Goal: Book appointment/travel/reservation

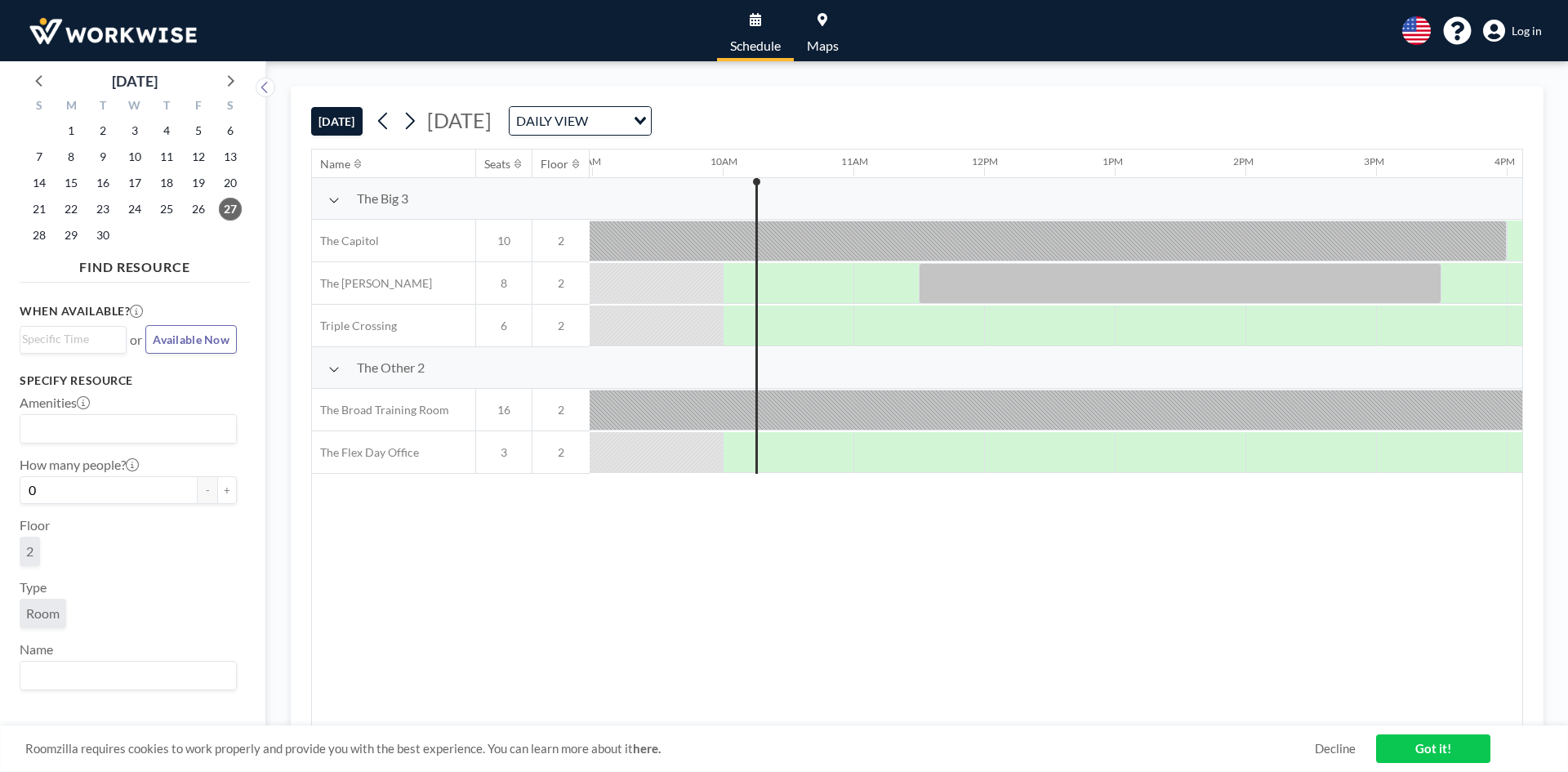
scroll to position [0, 1176]
click at [646, 120] on icon "Search for option" at bounding box center [640, 121] width 12 height 8
click at [900, 104] on div "[DATE] [DATE] DAILY VIEW Loading..." at bounding box center [916, 118] width 1211 height 62
click at [230, 82] on icon at bounding box center [229, 79] width 21 height 21
click at [228, 129] on span "4" at bounding box center [230, 130] width 22 height 23
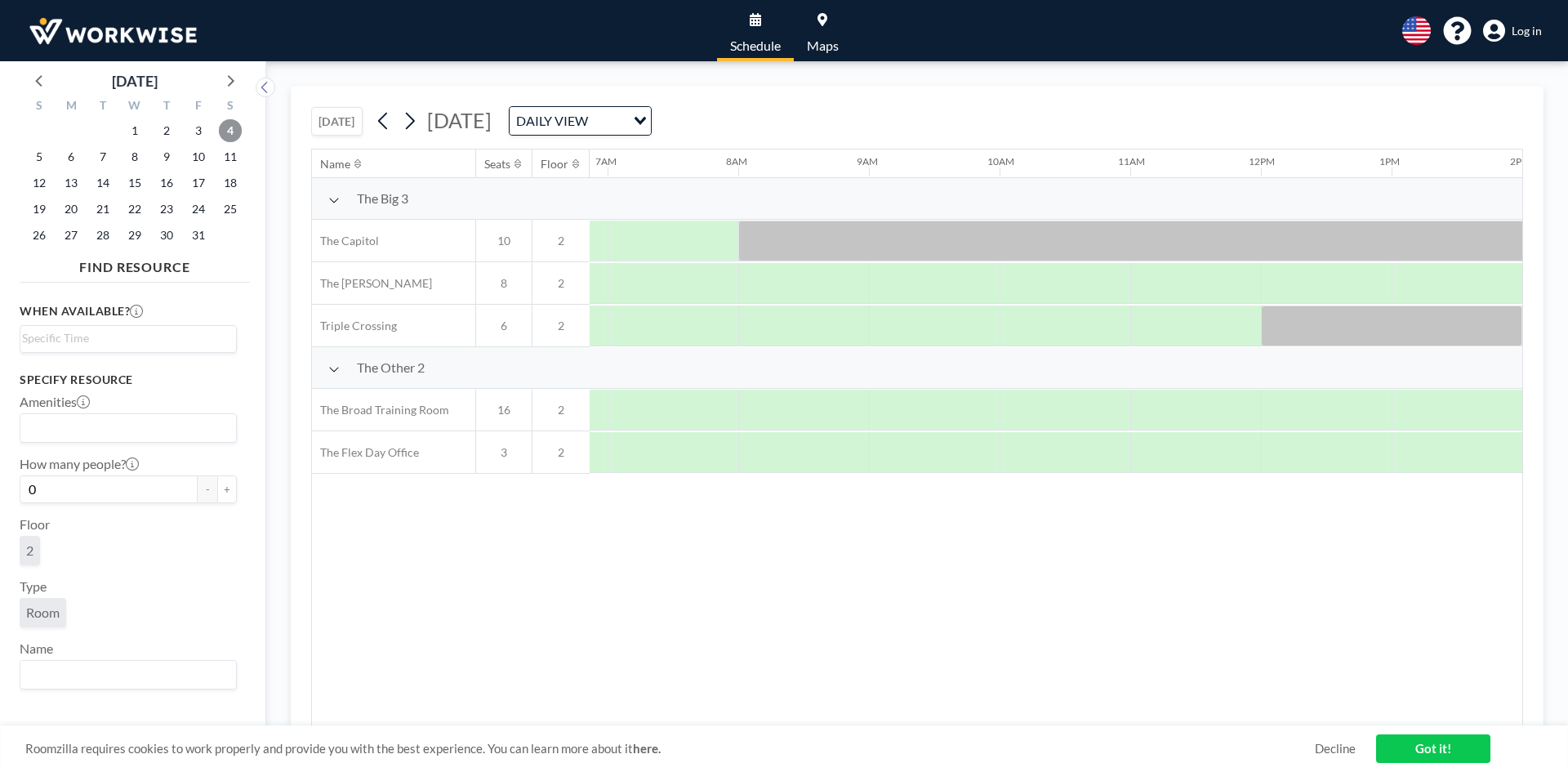
scroll to position [0, 915]
drag, startPoint x: 1020, startPoint y: 716, endPoint x: 1043, endPoint y: 714, distance: 23.1
click at [1043, 714] on div "Name Seats Floor 12AM 1AM 2AM 3AM 4AM 5AM 6AM 7AM 8AM 9AM 10AM 11AM 12PM 1PM 2P…" at bounding box center [916, 438] width 1210 height 577
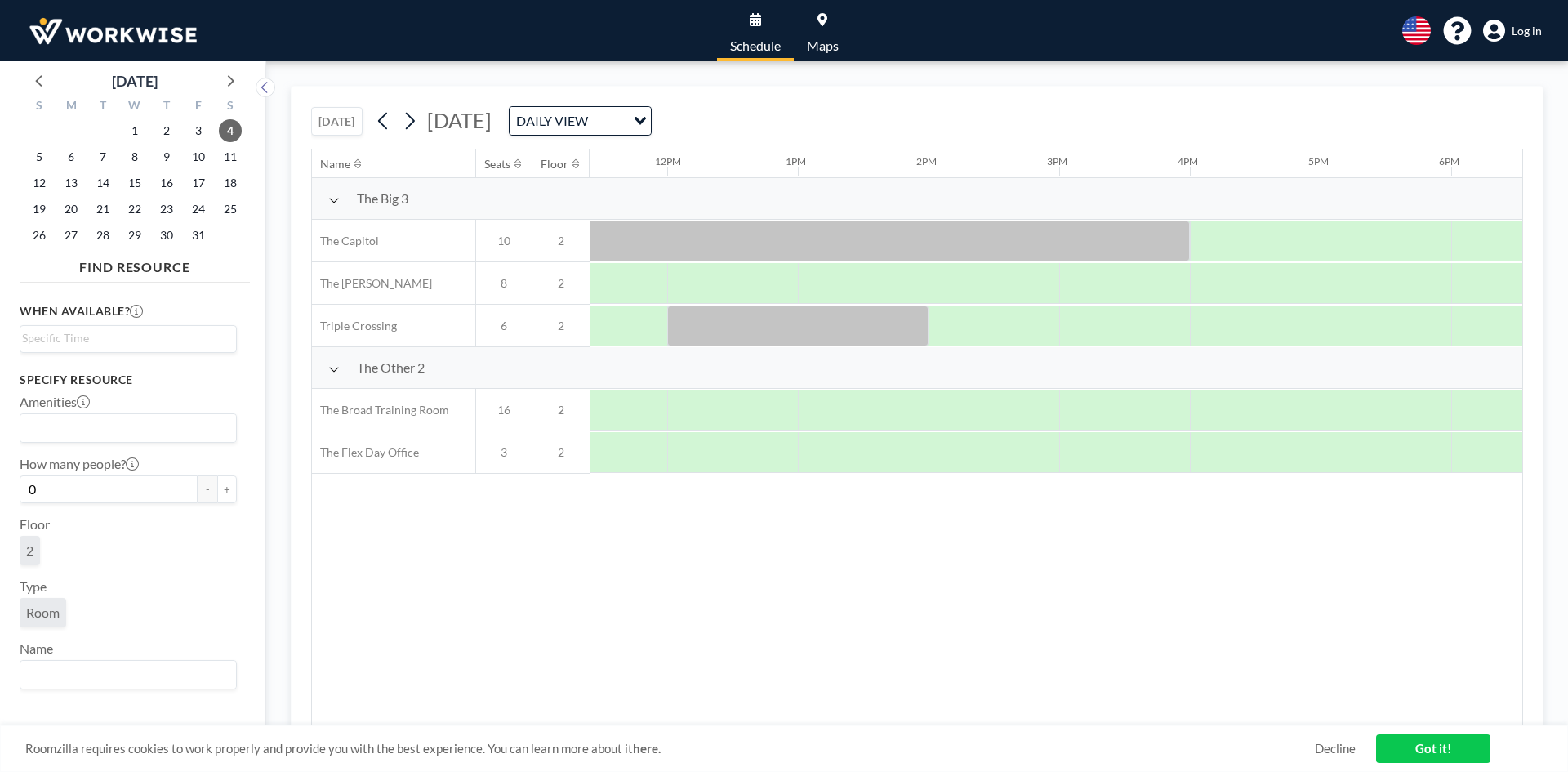
scroll to position [0, 1534]
click at [232, 159] on span "11" at bounding box center [230, 156] width 22 height 23
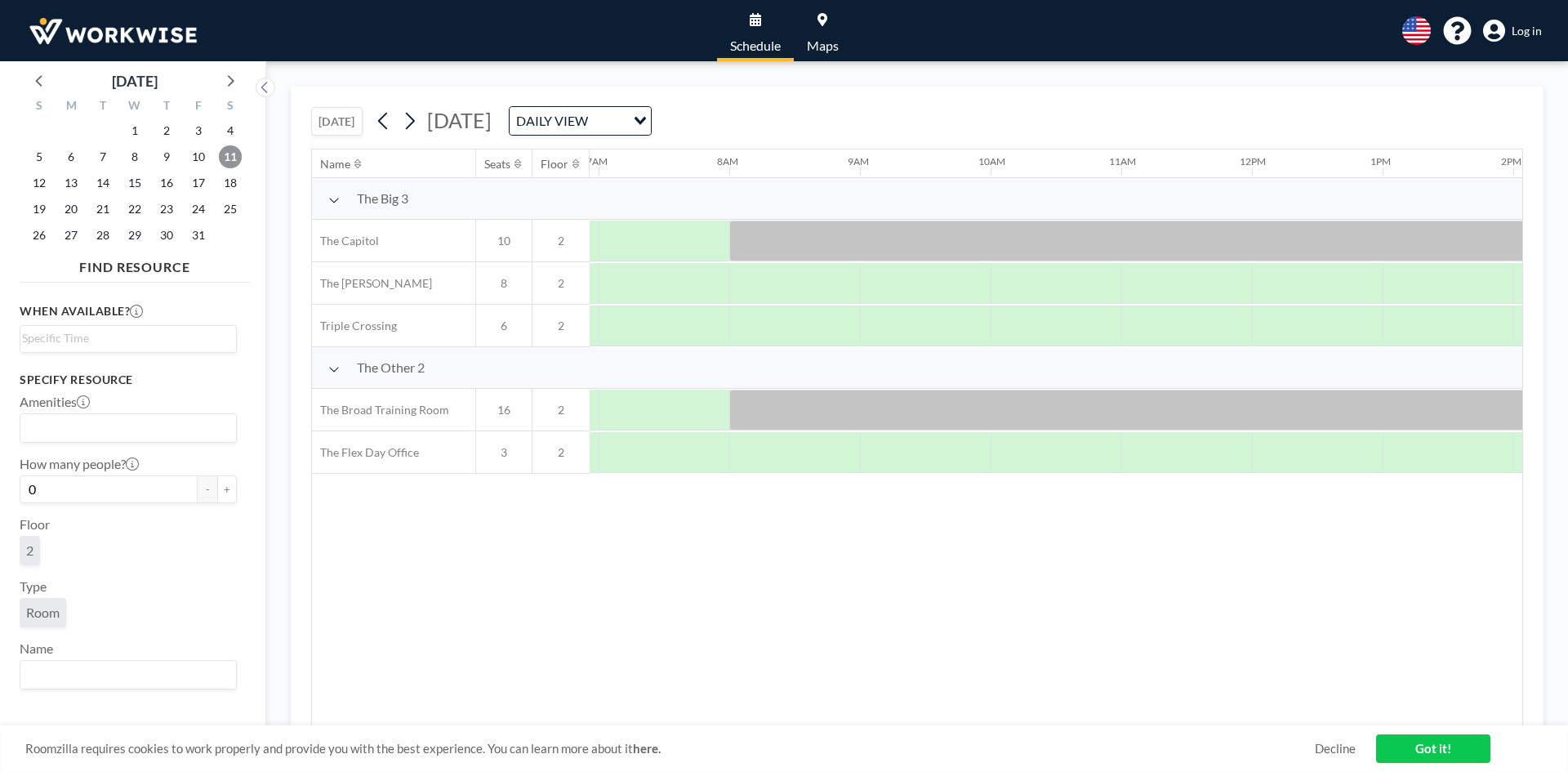
scroll to position [0, 915]
click at [226, 183] on span "18" at bounding box center [230, 183] width 22 height 23
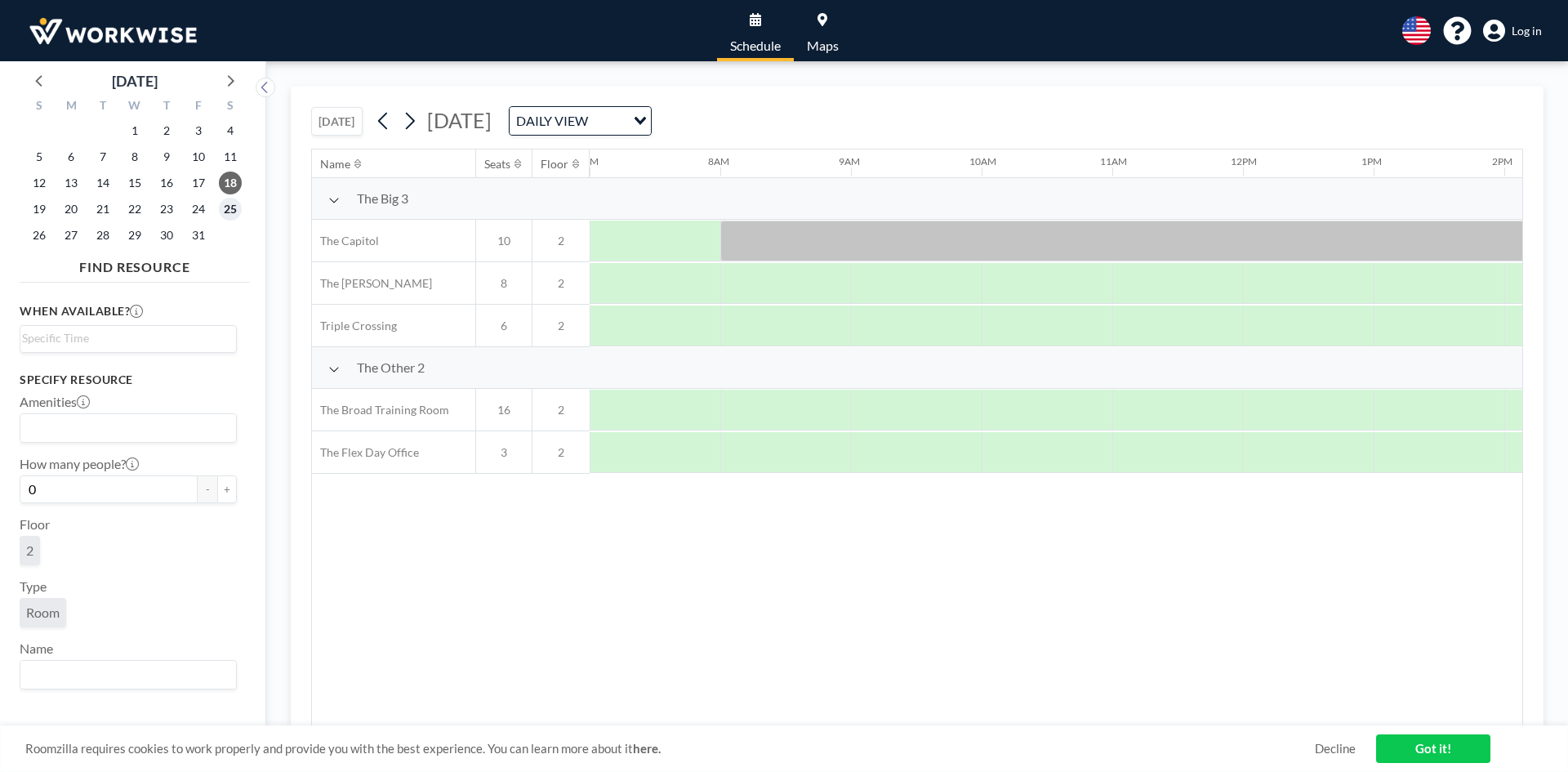
click at [230, 213] on span "25" at bounding box center [230, 208] width 22 height 23
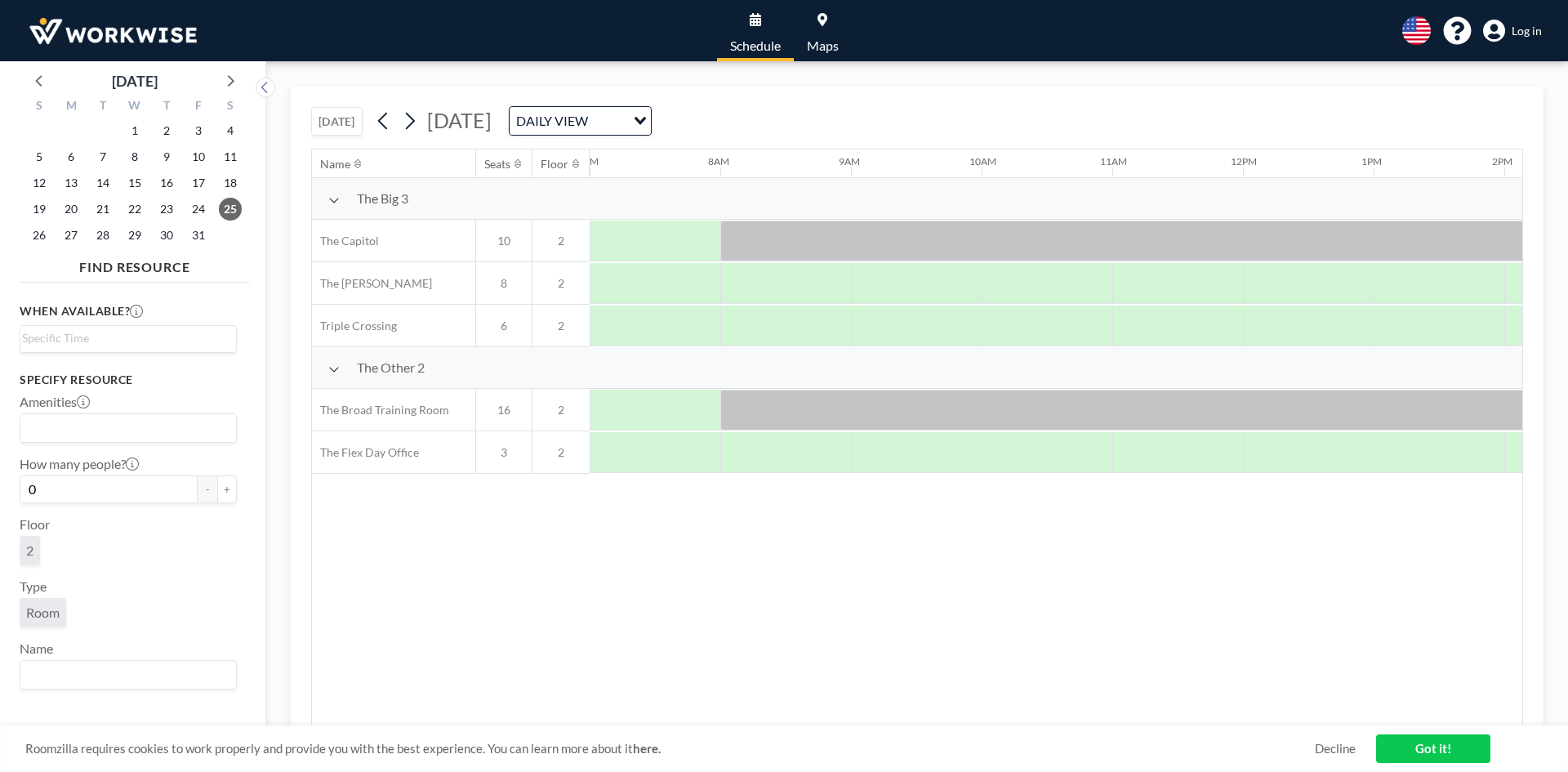
drag, startPoint x: 1052, startPoint y: 725, endPoint x: 1133, endPoint y: 724, distance: 81.0
click at [1133, 724] on div "[DATE] [DATE] DAILY VIEW Loading... Name Seats Floor 12AM 1AM 2AM 3AM 4AM 5AM 6…" at bounding box center [916, 417] width 1252 height 662
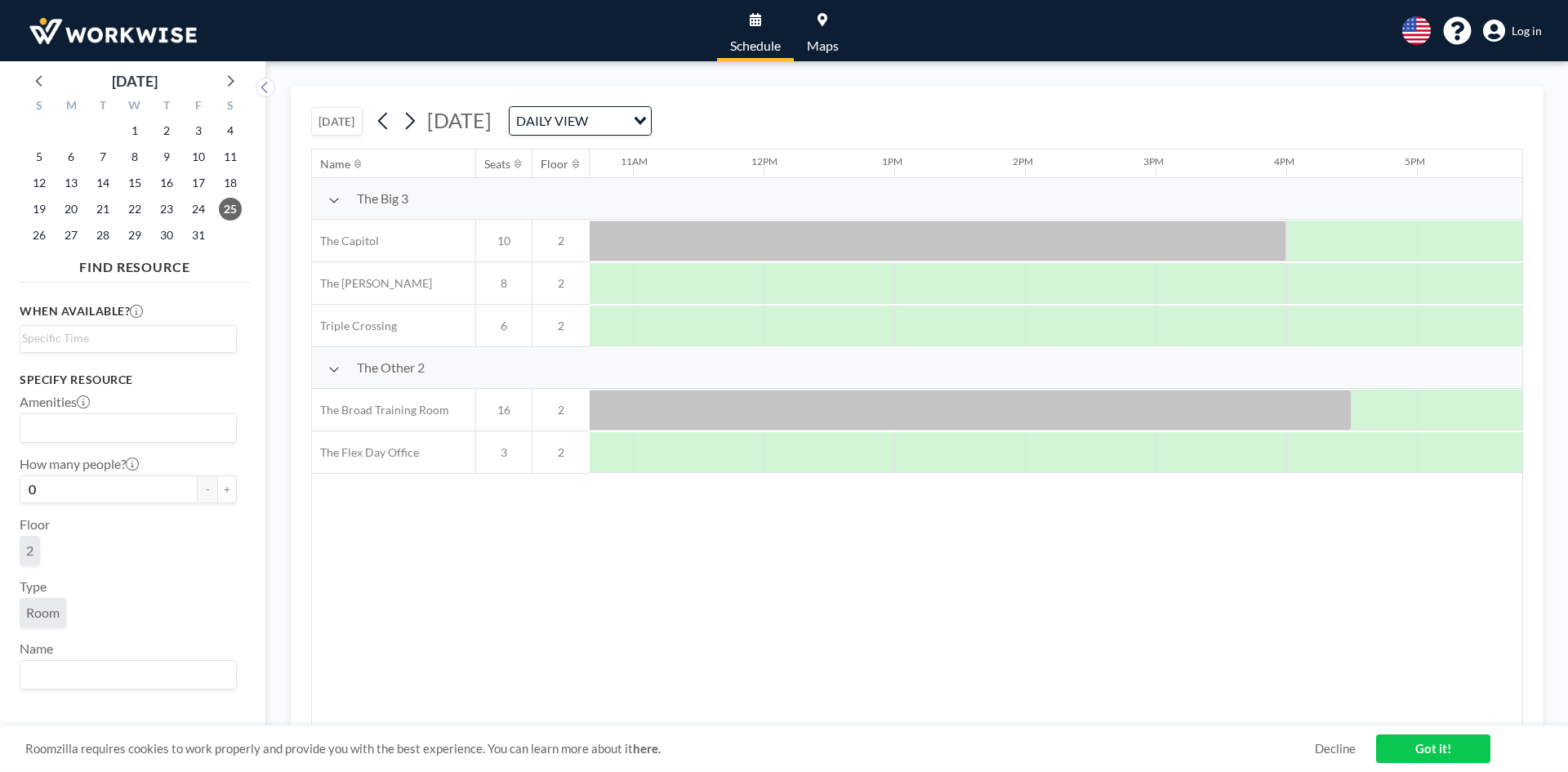
scroll to position [0, 1438]
click at [227, 188] on span "18" at bounding box center [230, 183] width 22 height 23
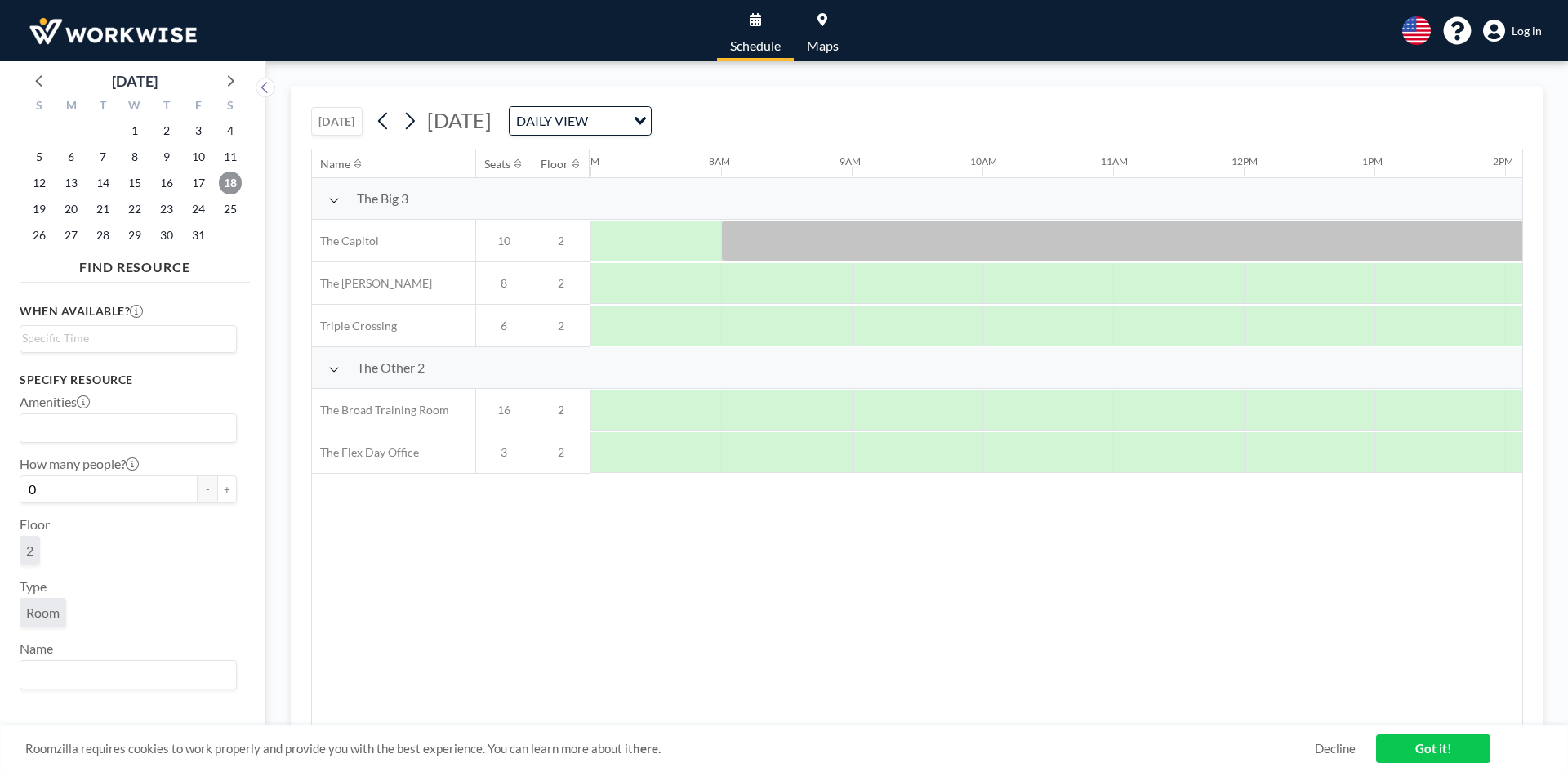
scroll to position [0, 915]
click at [230, 86] on icon at bounding box center [229, 79] width 21 height 21
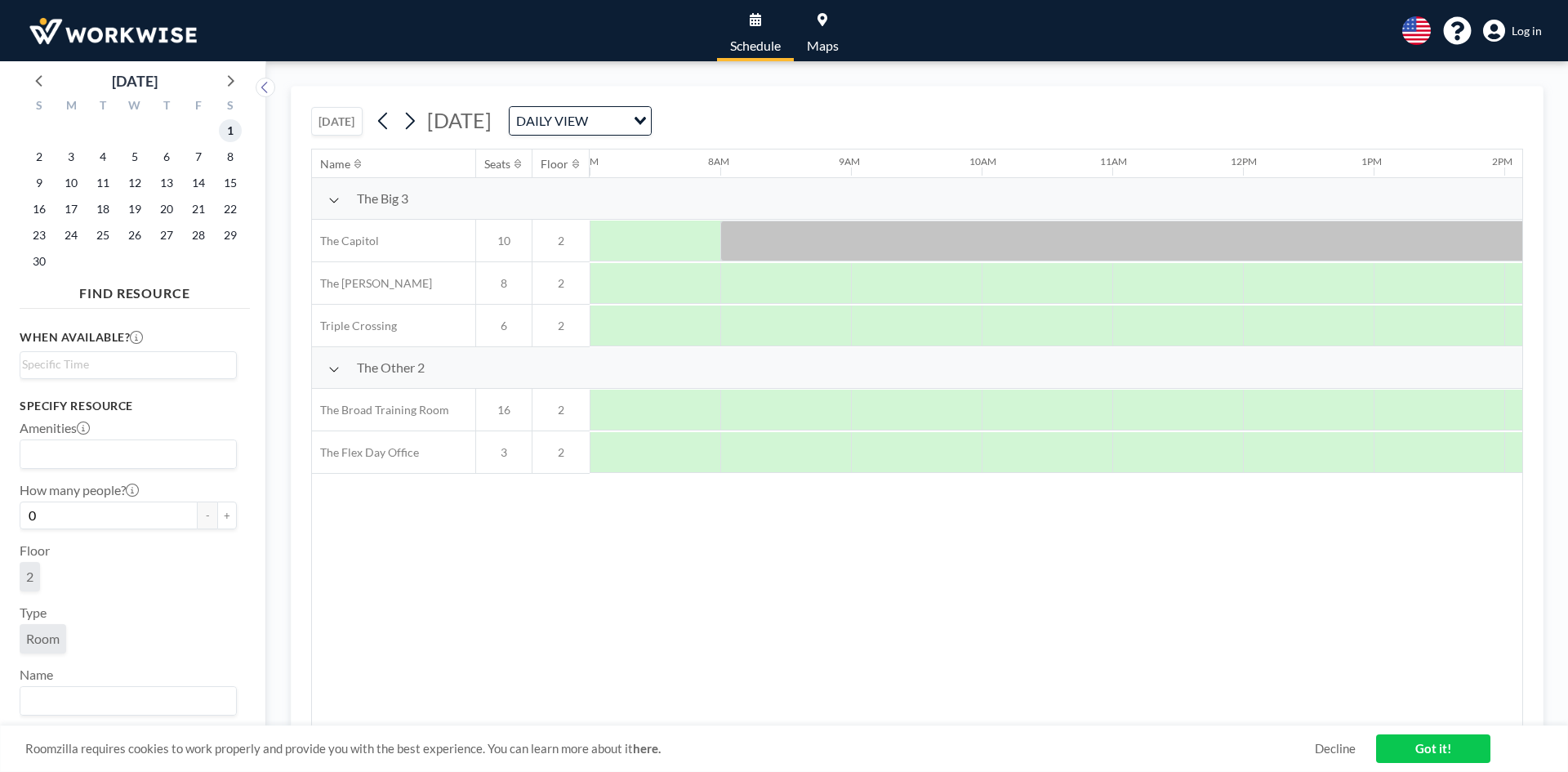
click at [232, 133] on span "1" at bounding box center [230, 130] width 22 height 23
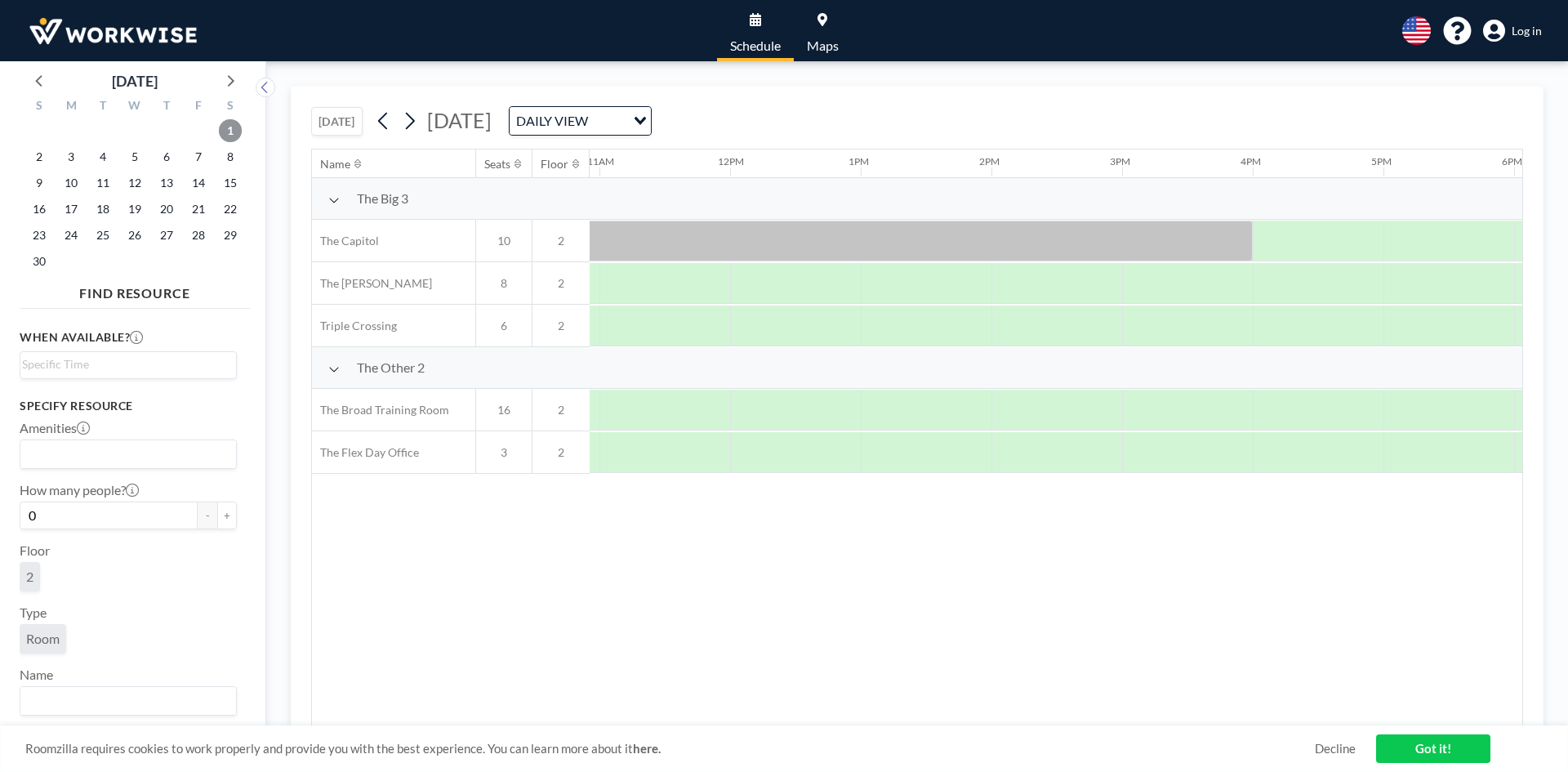
scroll to position [0, 1446]
click at [237, 82] on icon at bounding box center [229, 79] width 21 height 21
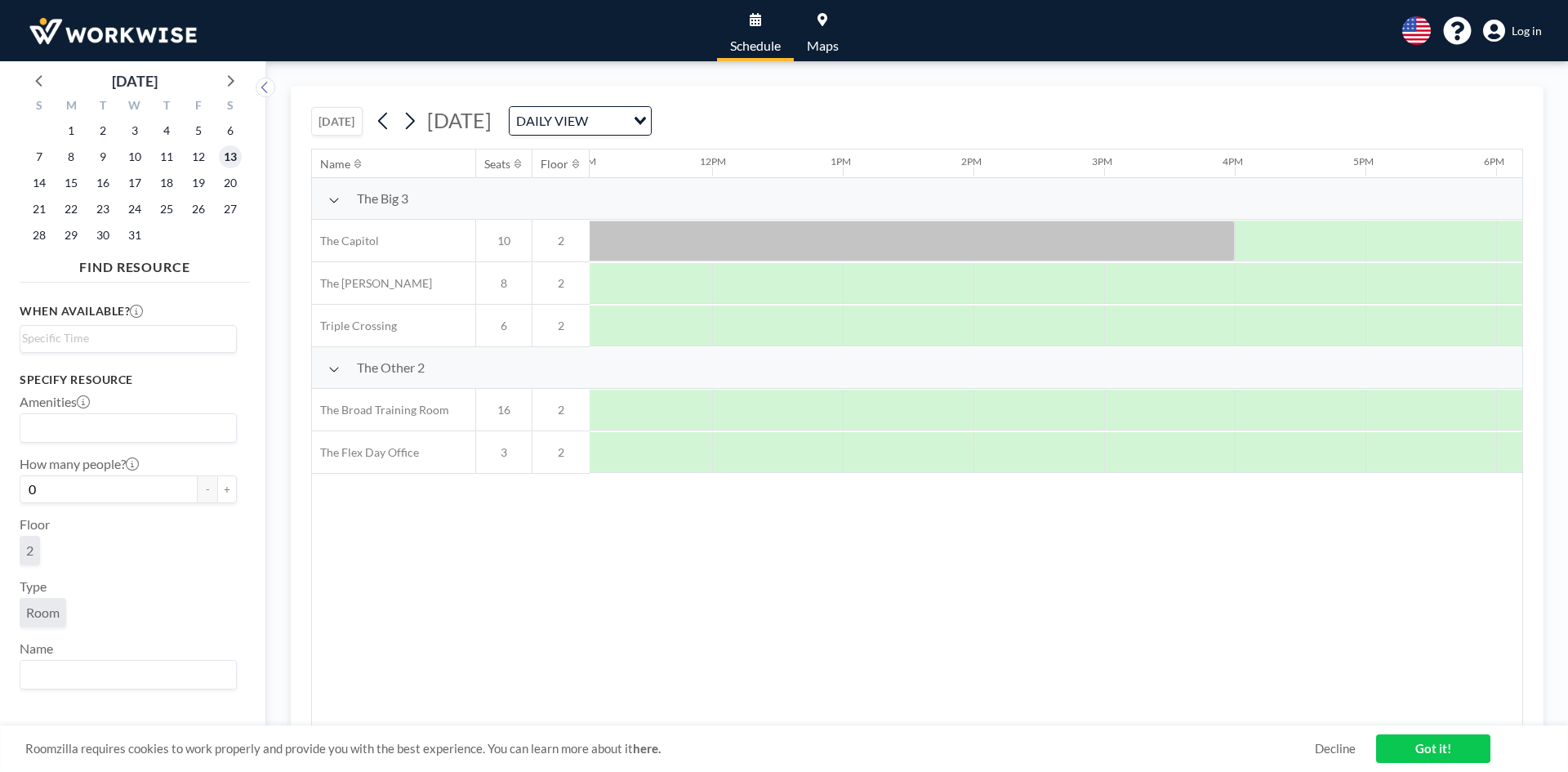
click at [231, 161] on span "13" at bounding box center [230, 156] width 22 height 23
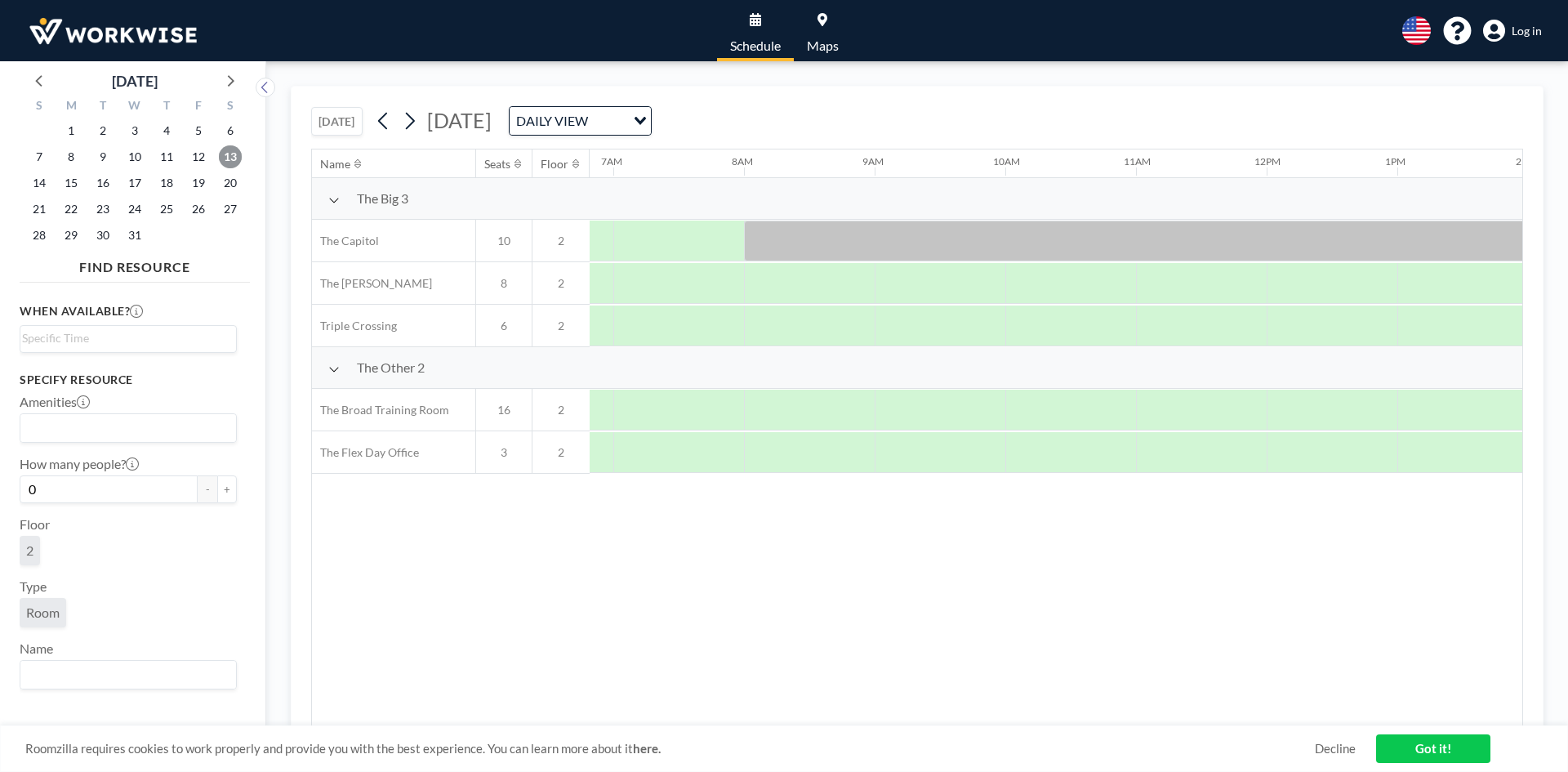
scroll to position [0, 915]
click at [231, 184] on span "20" at bounding box center [230, 183] width 22 height 23
click at [231, 213] on span "27" at bounding box center [230, 208] width 22 height 23
click at [236, 178] on span "20" at bounding box center [230, 183] width 22 height 23
click at [232, 148] on span "13" at bounding box center [230, 156] width 22 height 23
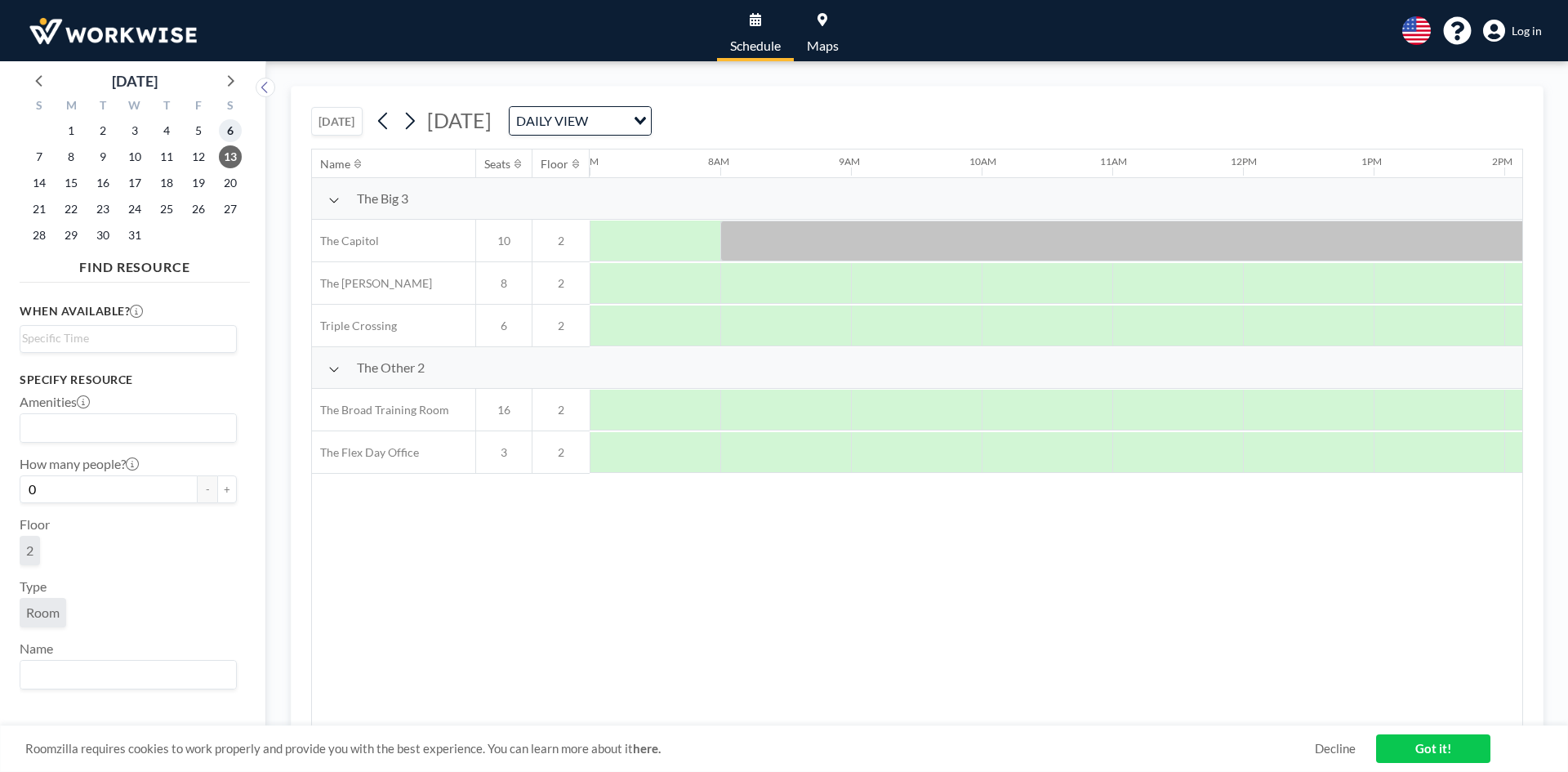
click at [230, 135] on span "6" at bounding box center [230, 130] width 22 height 23
click at [45, 81] on icon at bounding box center [39, 79] width 21 height 21
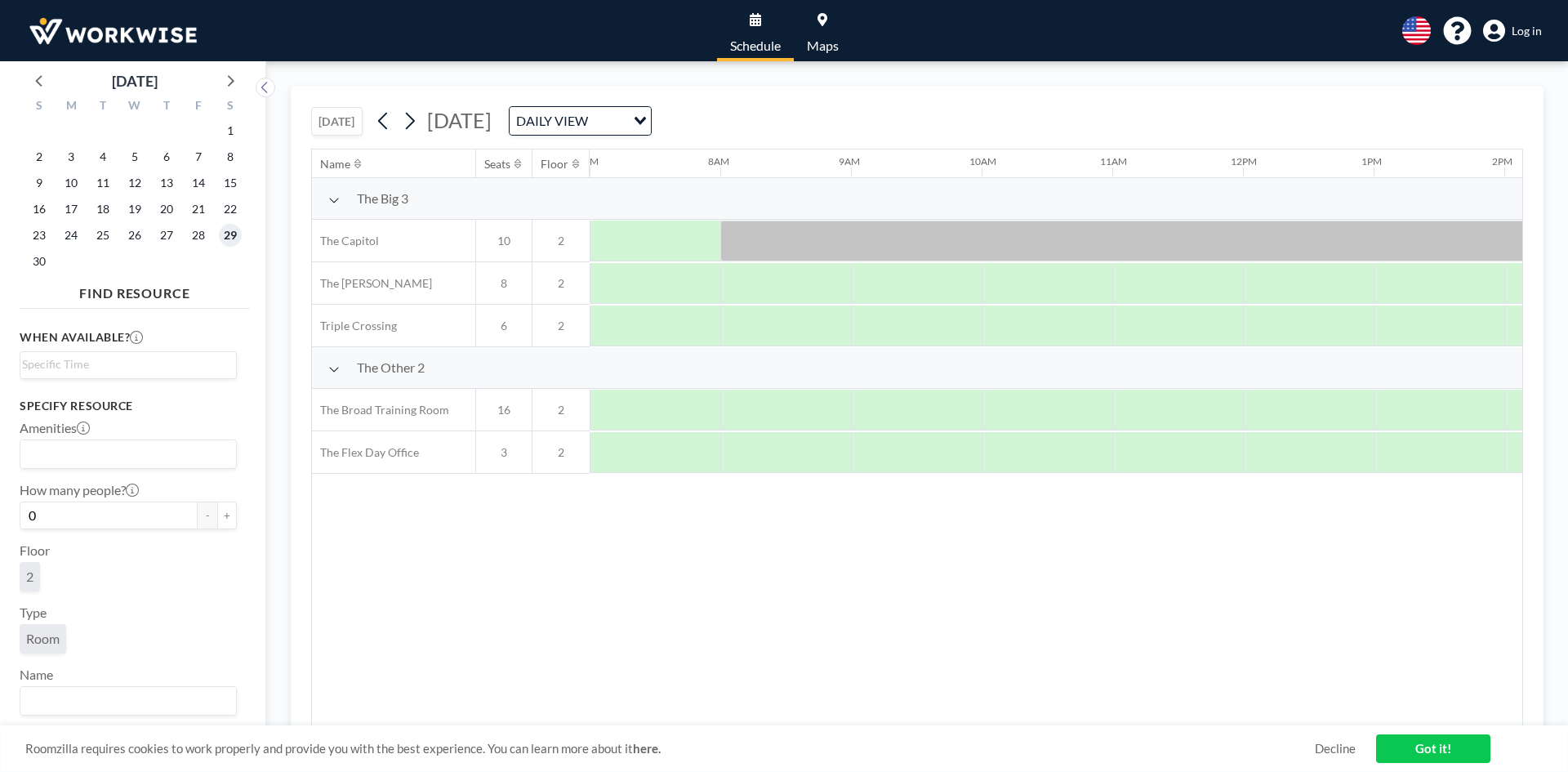
click at [225, 231] on span "29" at bounding box center [230, 235] width 22 height 23
click at [228, 212] on span "22" at bounding box center [230, 208] width 22 height 23
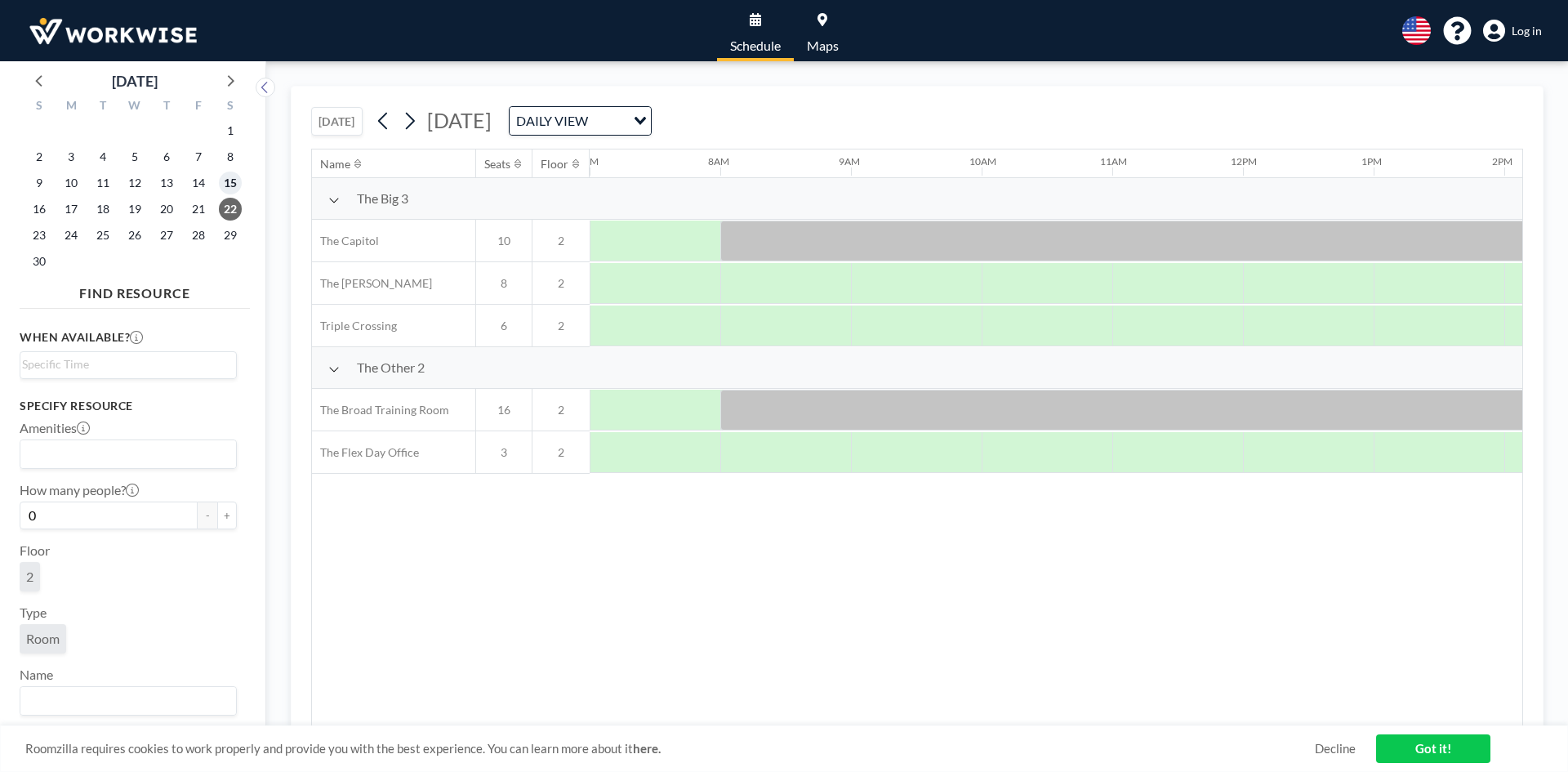
click at [229, 179] on span "15" at bounding box center [230, 183] width 22 height 23
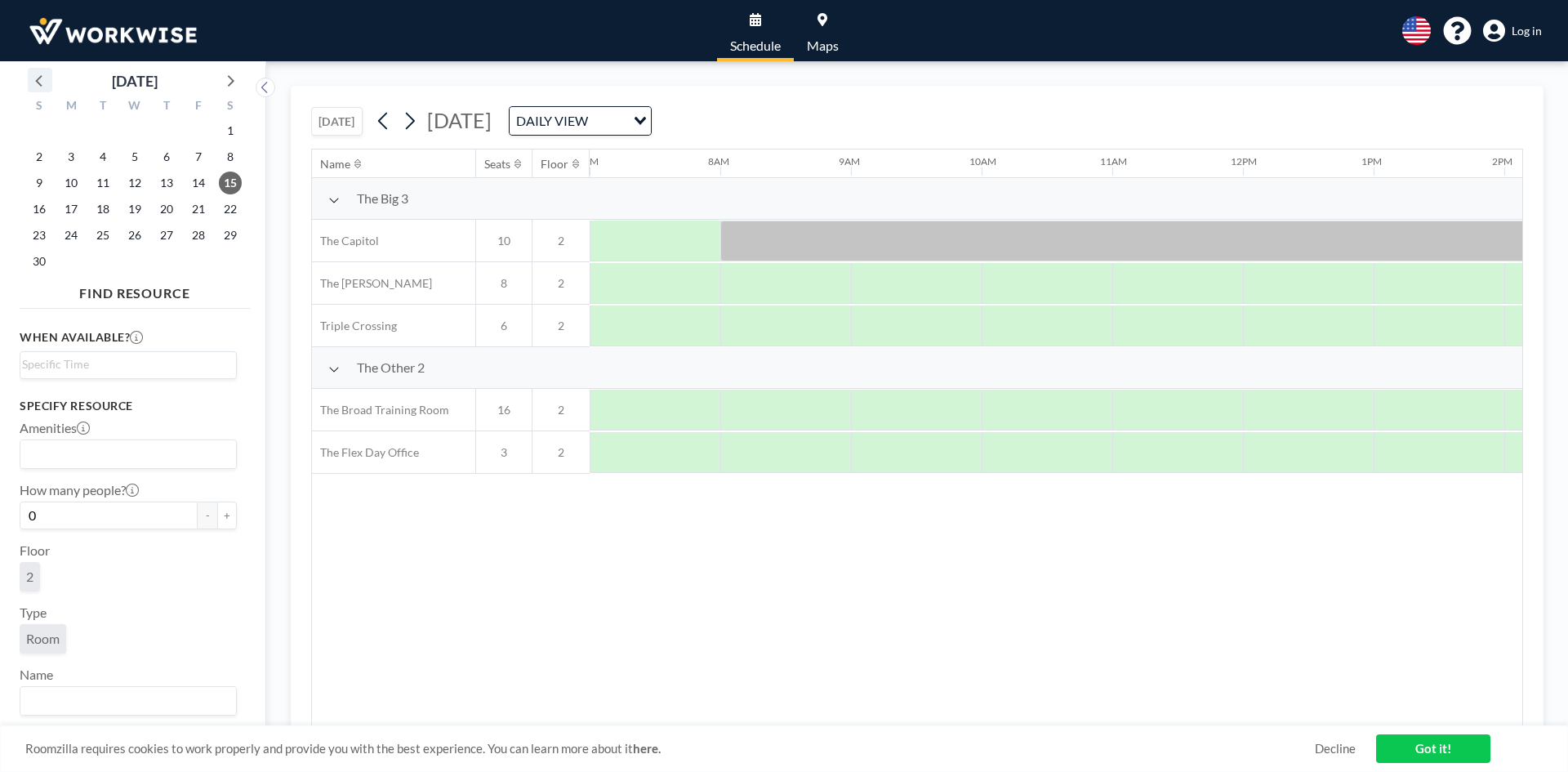
click at [37, 85] on icon at bounding box center [39, 79] width 21 height 21
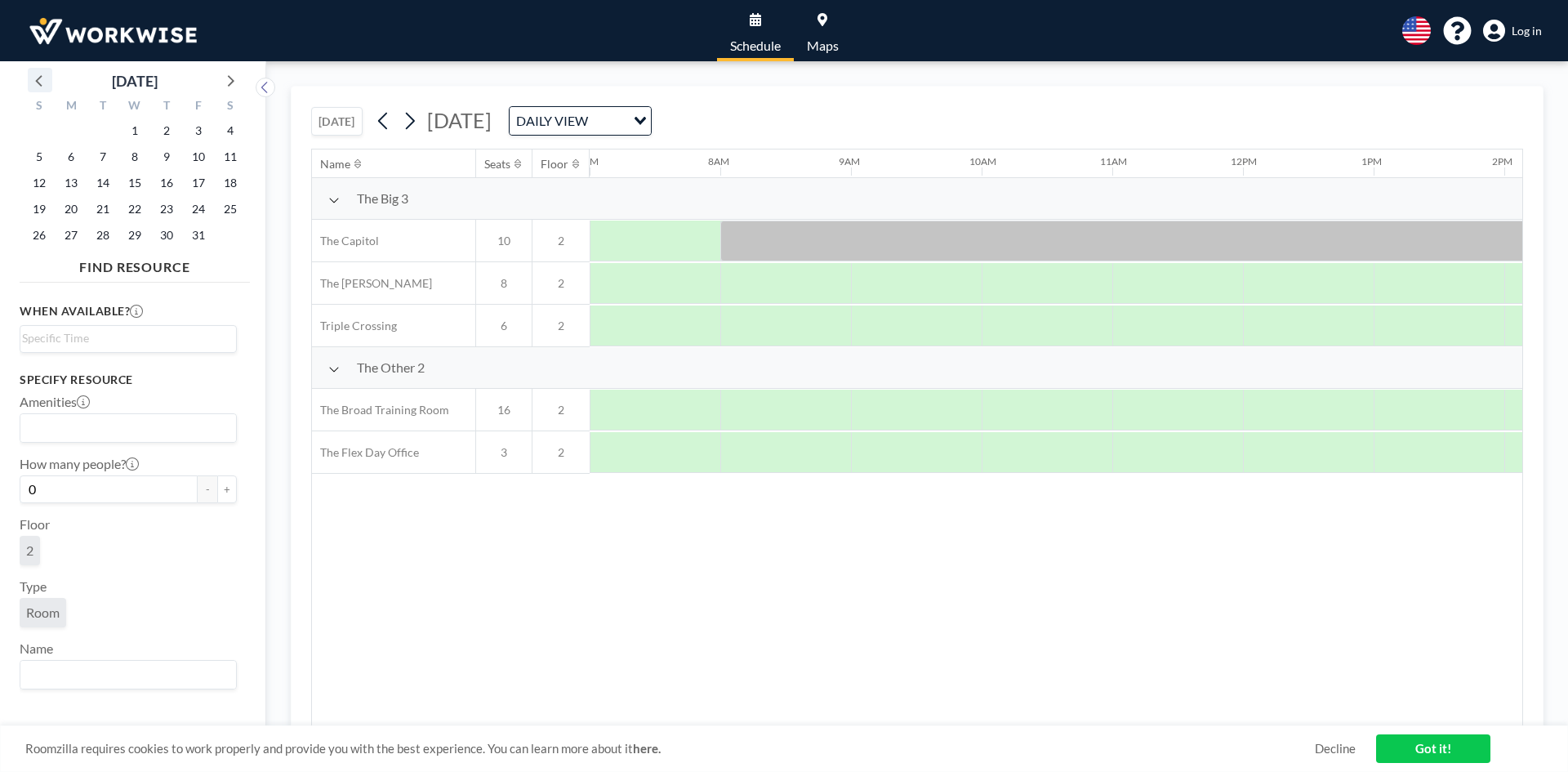
click at [37, 85] on icon at bounding box center [39, 79] width 21 height 21
click at [231, 209] on span "27" at bounding box center [230, 208] width 22 height 23
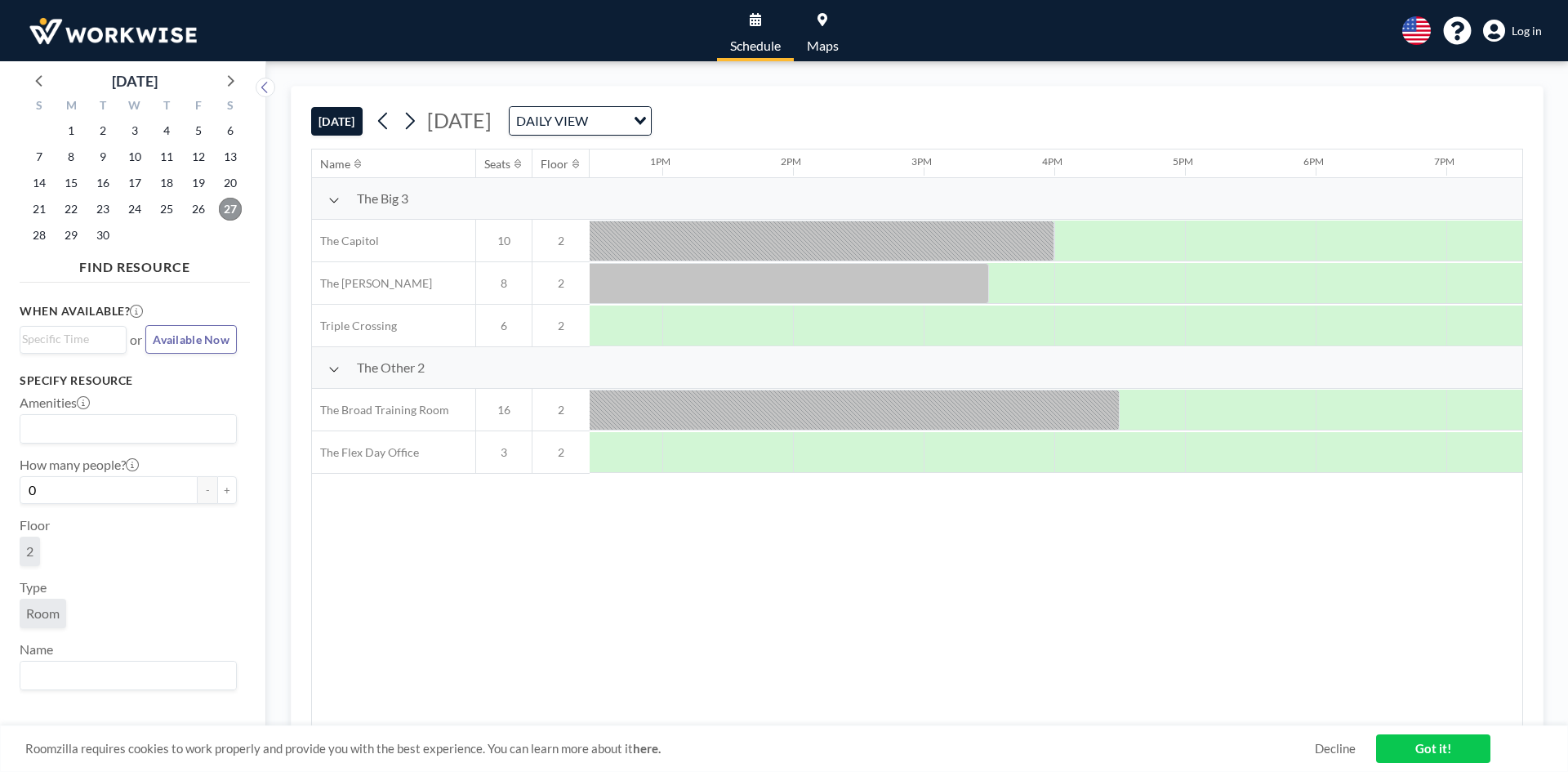
scroll to position [0, 1677]
